Goal: Information Seeking & Learning: Learn about a topic

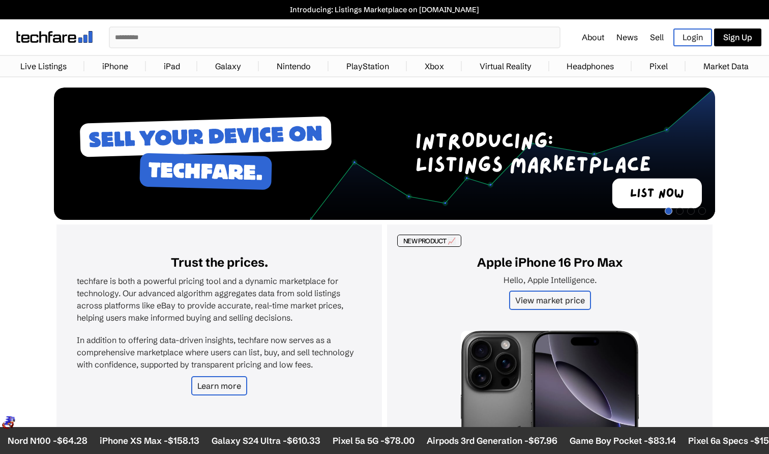
click at [70, 65] on link "Live Listings" at bounding box center [43, 66] width 56 height 20
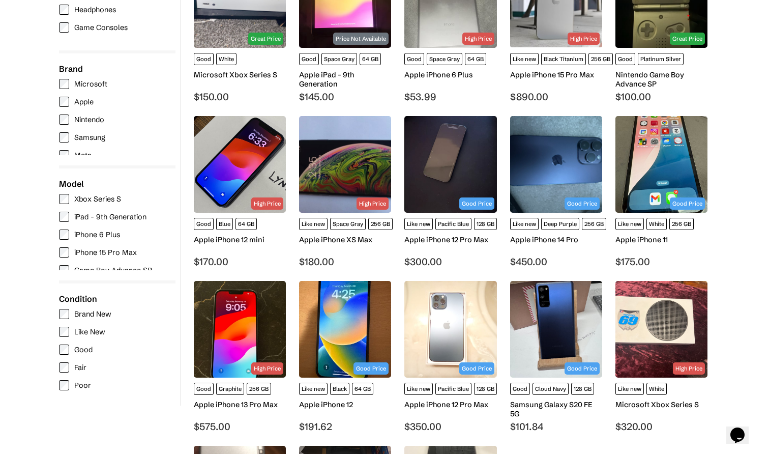
scroll to position [230, 0]
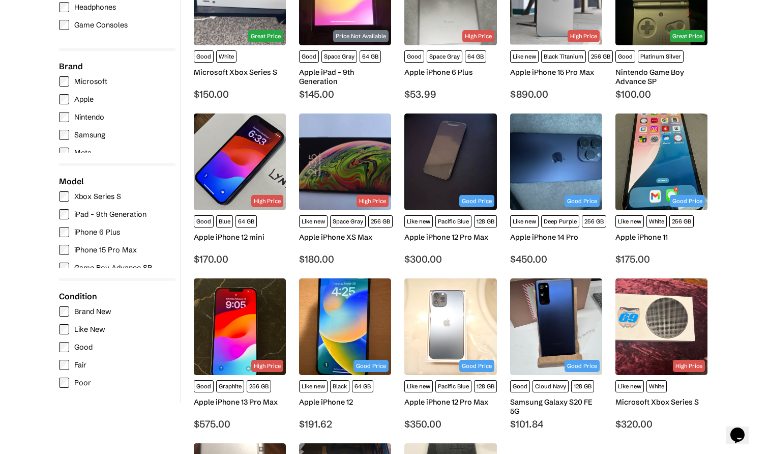
click at [653, 177] on img at bounding box center [662, 161] width 92 height 97
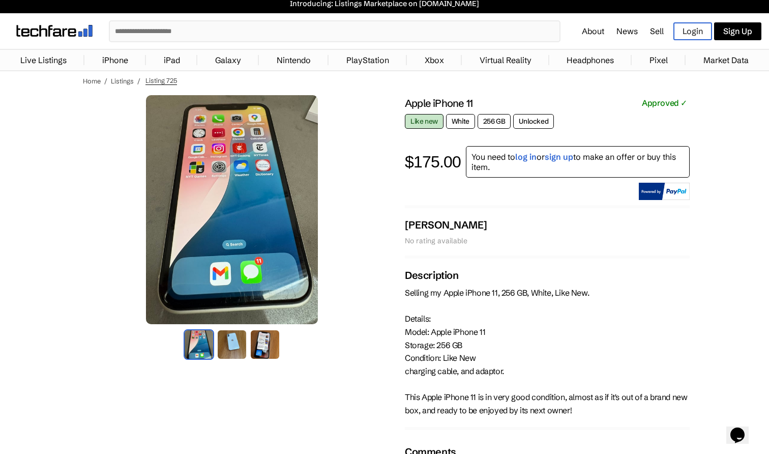
scroll to position [16, 0]
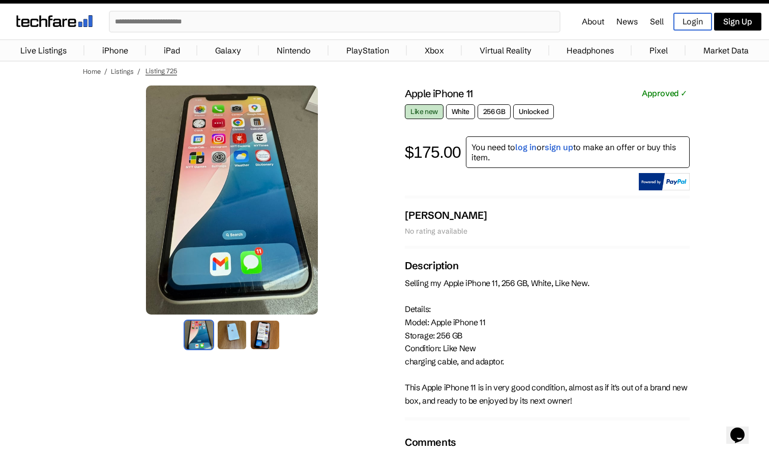
click at [252, 271] on img at bounding box center [232, 199] width 172 height 229
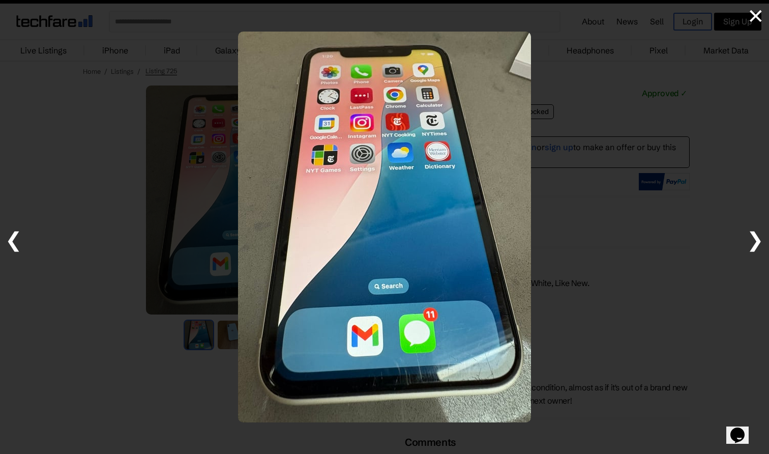
click at [89, 277] on div at bounding box center [384, 227] width 769 height 454
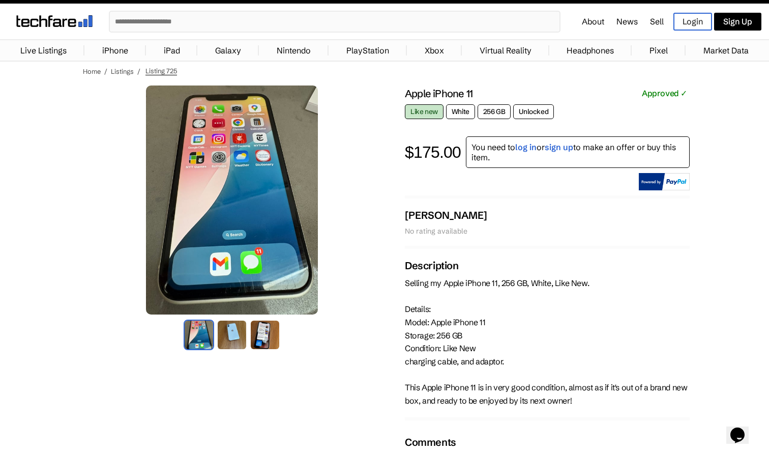
click at [237, 344] on img at bounding box center [232, 335] width 31 height 31
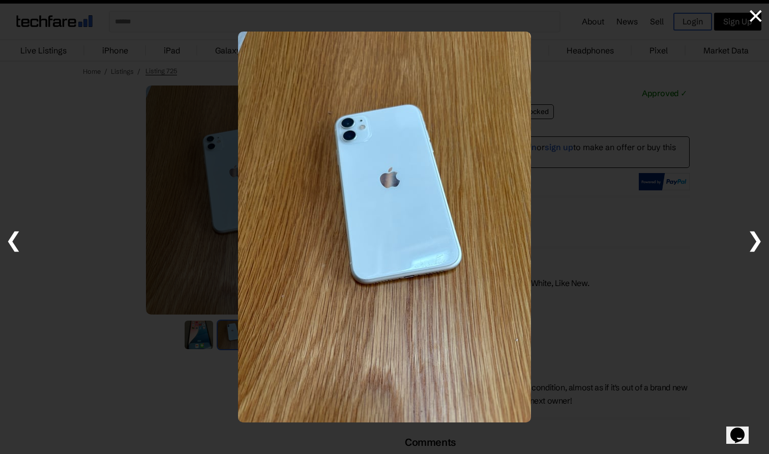
click at [408, 275] on img at bounding box center [384, 227] width 293 height 391
click at [118, 260] on div at bounding box center [384, 227] width 769 height 454
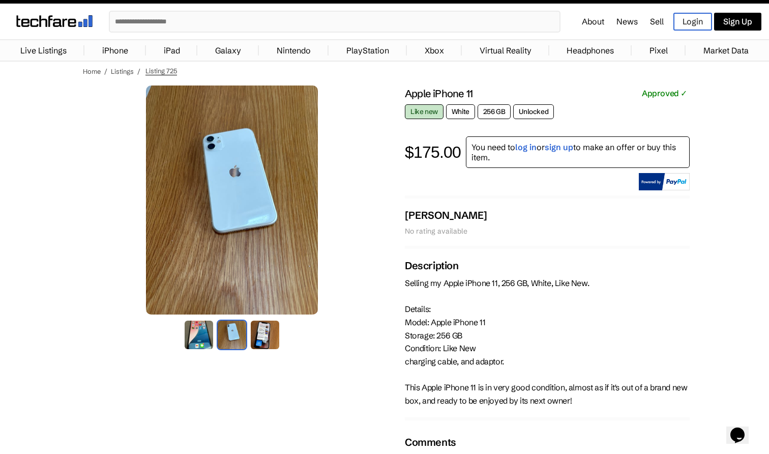
click at [281, 347] on div at bounding box center [232, 335] width 107 height 31
click at [260, 340] on img at bounding box center [265, 335] width 31 height 31
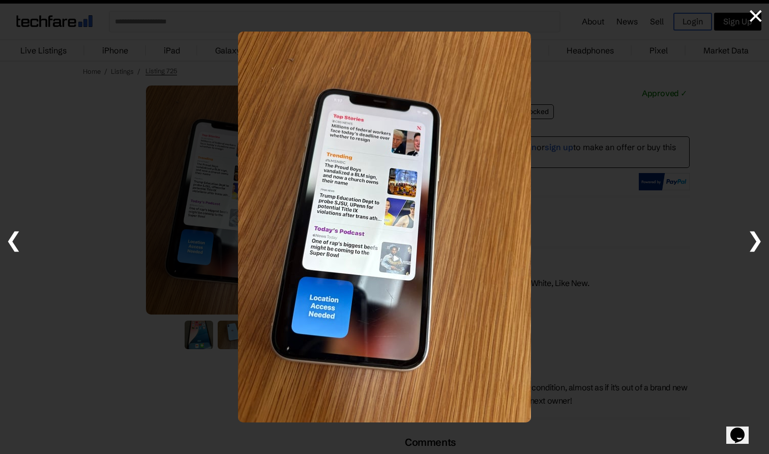
click at [193, 332] on div at bounding box center [384, 227] width 769 height 454
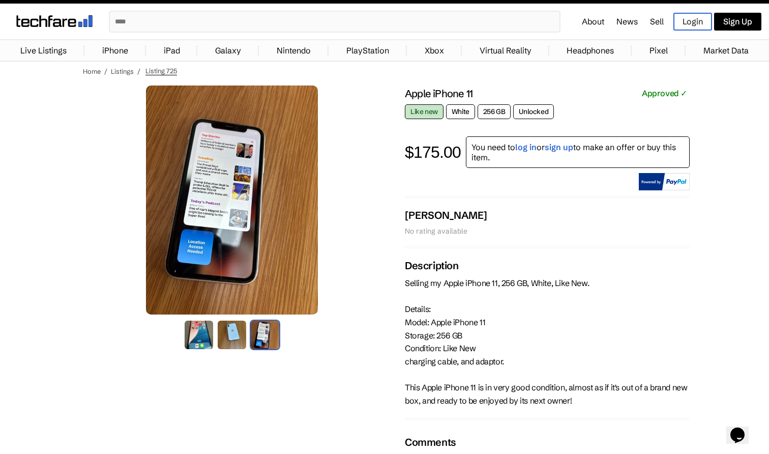
click at [255, 332] on img at bounding box center [265, 335] width 31 height 31
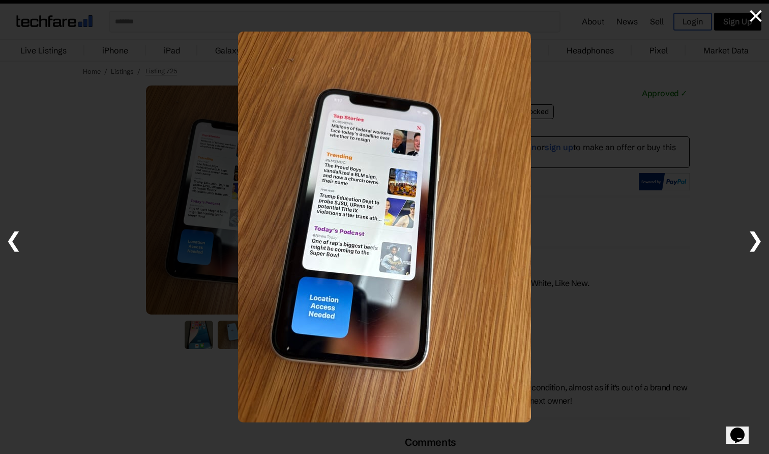
click at [150, 299] on div at bounding box center [384, 227] width 769 height 454
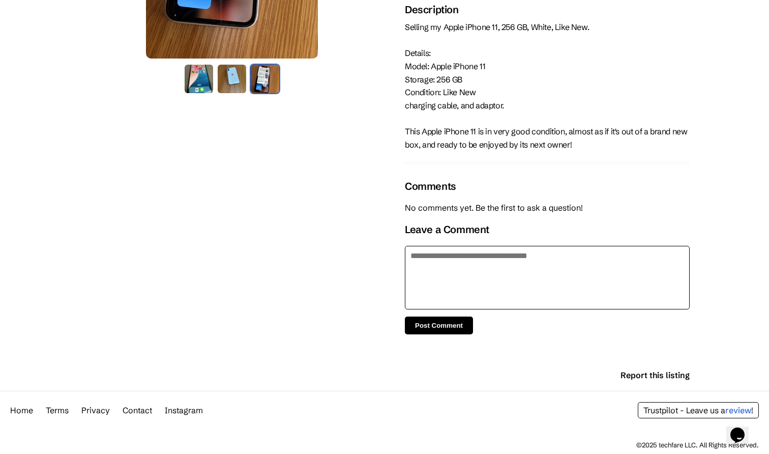
scroll to position [280, 0]
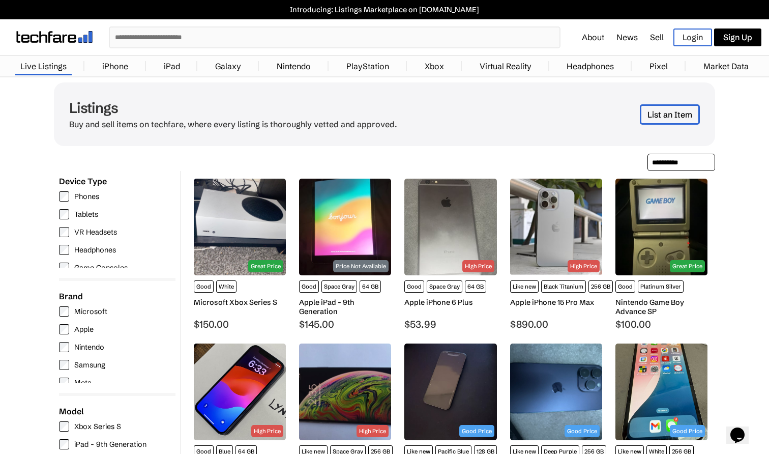
click at [129, 66] on link "iPhone" at bounding box center [115, 66] width 36 height 20
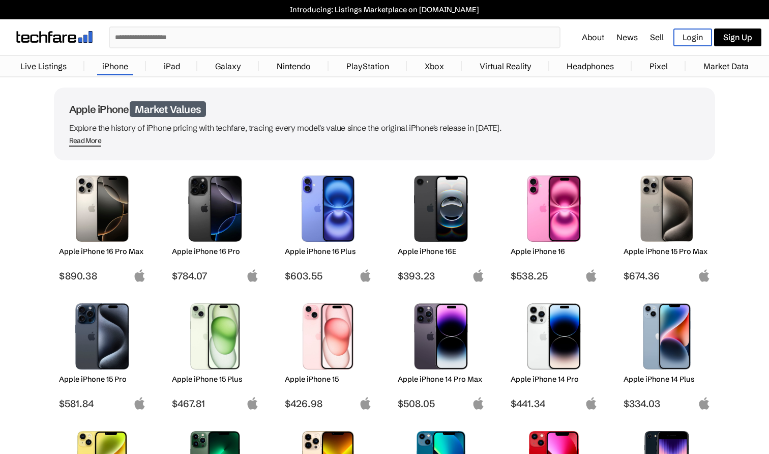
click at [671, 217] on img at bounding box center [667, 209] width 72 height 66
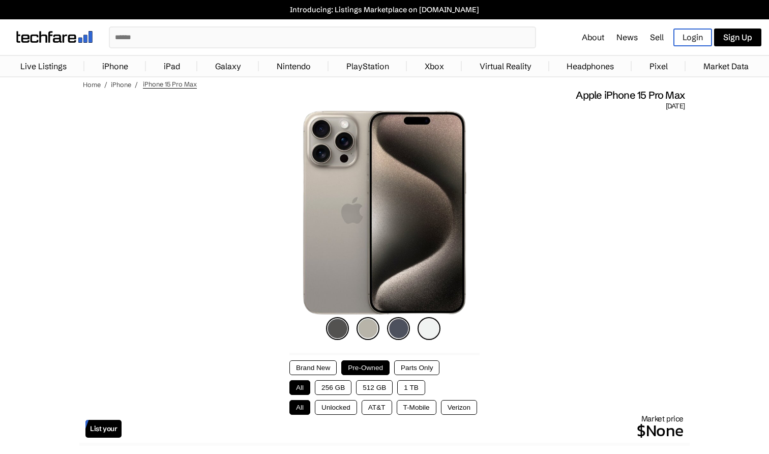
click at [325, 399] on div "Brand New Pre-Owned Parts Only All 256 GB 512 GB 1 TB All Unlocked AT&T T-Mobil…" at bounding box center [385, 387] width 190 height 54
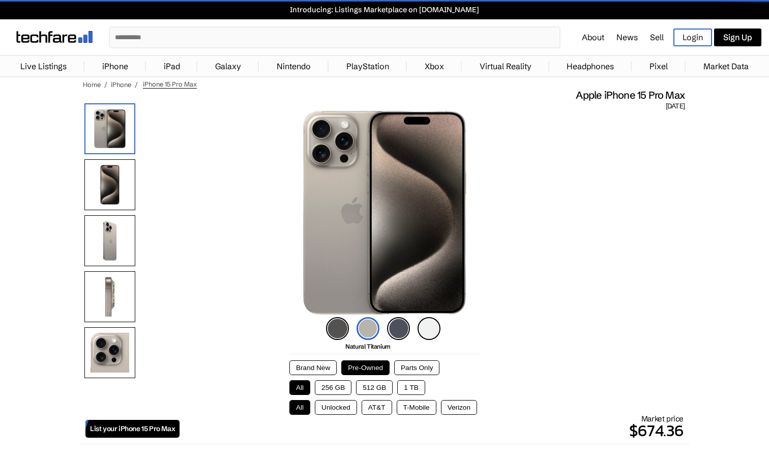
click at [325, 396] on div "Brand New Pre-Owned Parts Only All 256 GB 512 GB 1 TB All Unlocked AT&T T-Mobil…" at bounding box center [385, 387] width 190 height 54
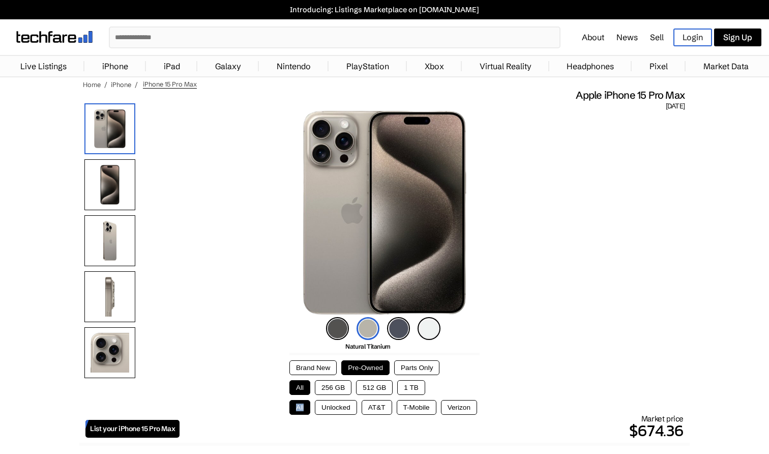
click at [325, 396] on div "Brand New Pre-Owned Parts Only All 256 GB 512 GB 1 TB All Unlocked AT&T T-Mobil…" at bounding box center [385, 387] width 190 height 54
click at [327, 394] on button "256 GB" at bounding box center [333, 387] width 37 height 15
click at [327, 403] on button "Unlocked" at bounding box center [336, 407] width 42 height 15
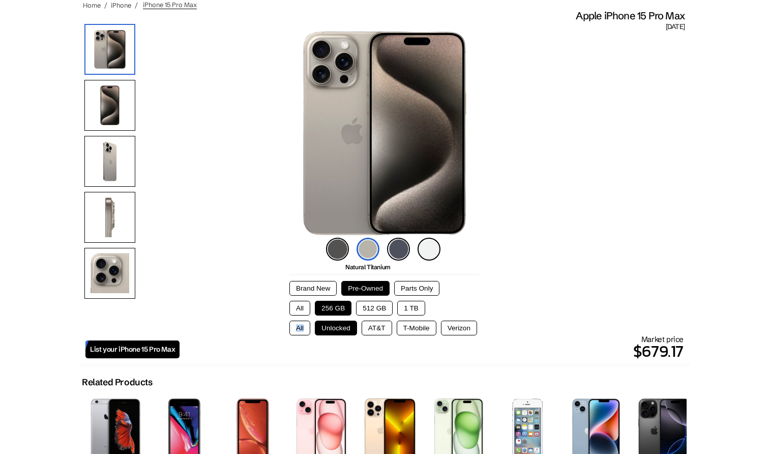
scroll to position [80, 0]
